Goal: Task Accomplishment & Management: Use online tool/utility

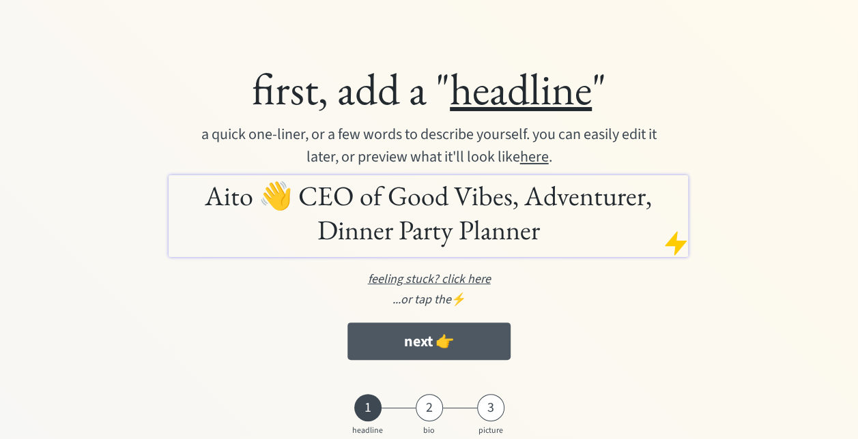
click at [478, 335] on button "next 👉" at bounding box center [428, 342] width 162 height 38
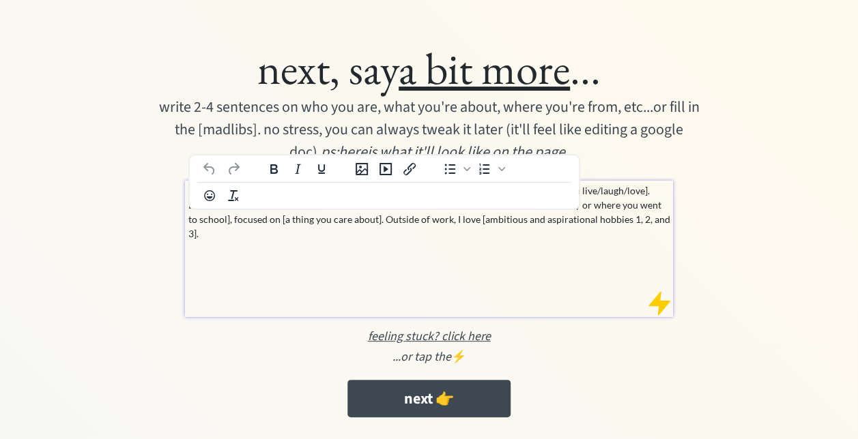
drag, startPoint x: 315, startPoint y: 192, endPoint x: 250, endPoint y: 191, distance: 65.5
click at [250, 191] on p "I’m currently a [your dope title] at [company that pays the bills], based in [t…" at bounding box center [429, 212] width 482 height 57
drag, startPoint x: 401, startPoint y: 194, endPoint x: 295, endPoint y: 193, distance: 106.4
click at [295, 193] on p "I’m currently an owner at [company that pays the bills], based in [the place wh…" at bounding box center [429, 205] width 482 height 43
drag, startPoint x: 542, startPoint y: 190, endPoint x: 394, endPoint y: 194, distance: 148.1
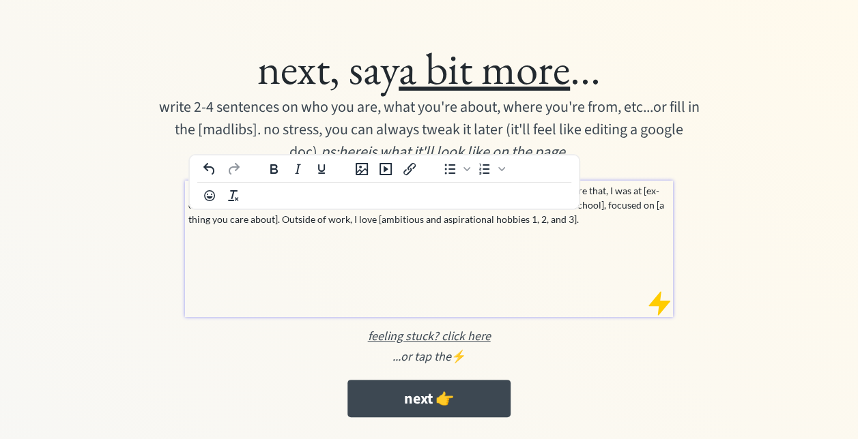
click at [394, 194] on p "I’m currently an owner at terrabiketours, based in [the place where you live/la…" at bounding box center [429, 205] width 482 height 43
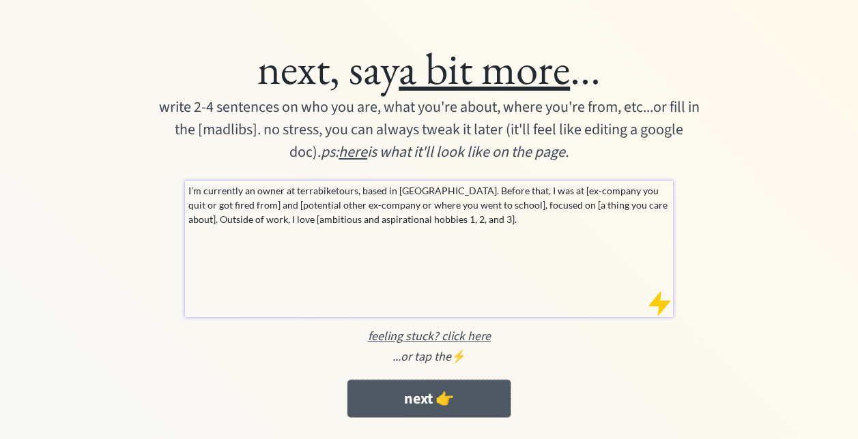
click at [422, 388] on button "next 👉" at bounding box center [428, 399] width 162 height 38
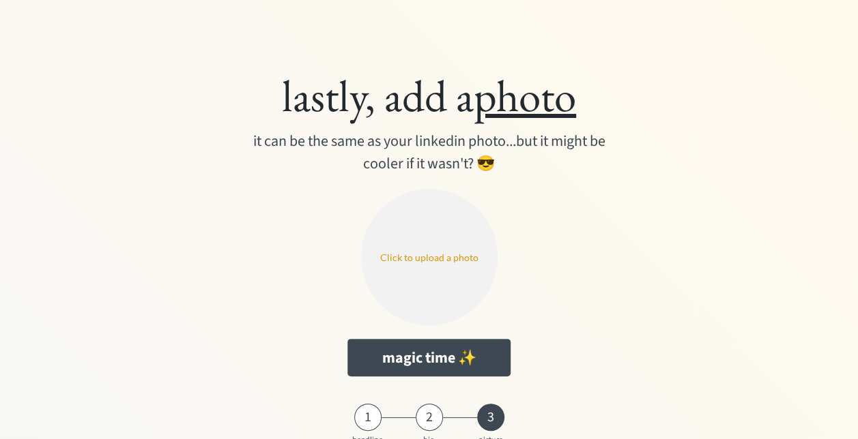
scroll to position [29, 0]
